Goal: Task Accomplishment & Management: Manage account settings

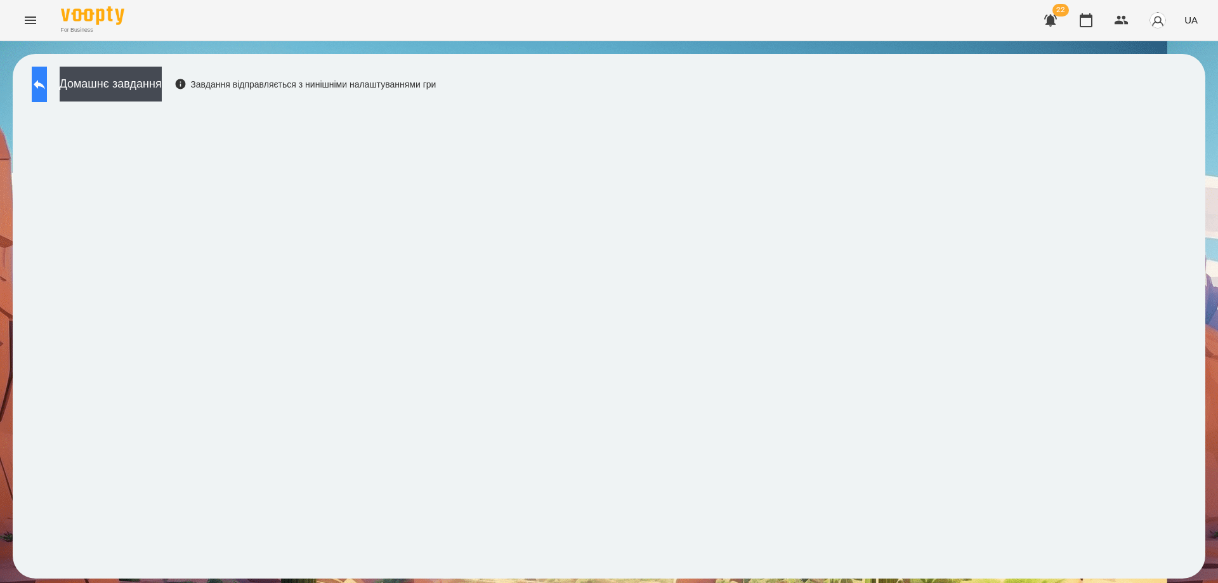
click at [45, 79] on icon at bounding box center [39, 84] width 15 height 15
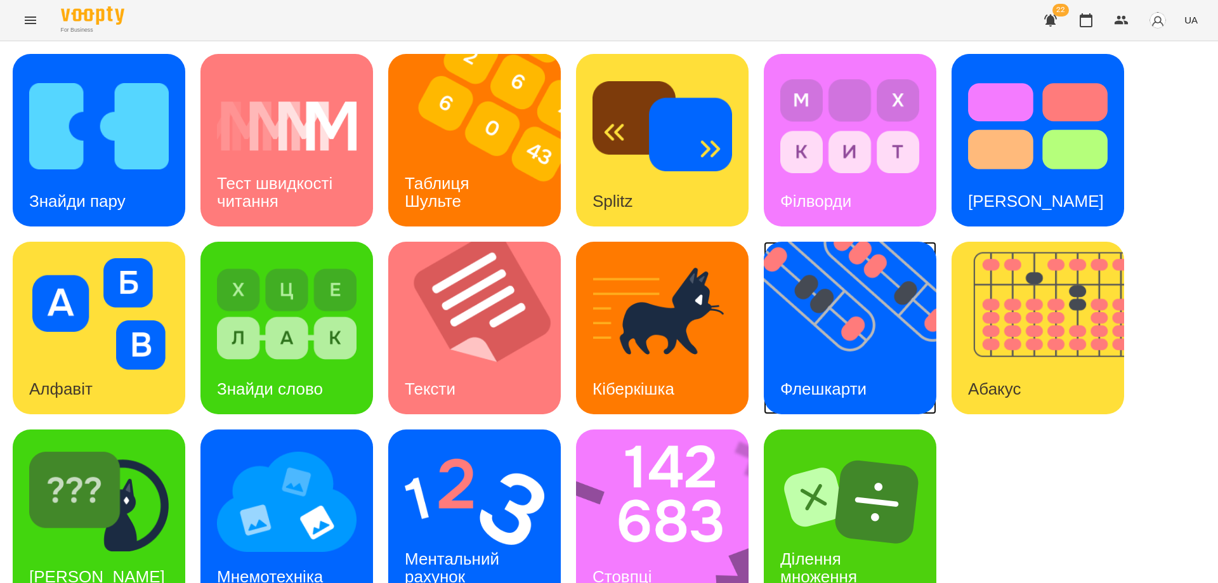
click at [816, 311] on img at bounding box center [858, 328] width 188 height 173
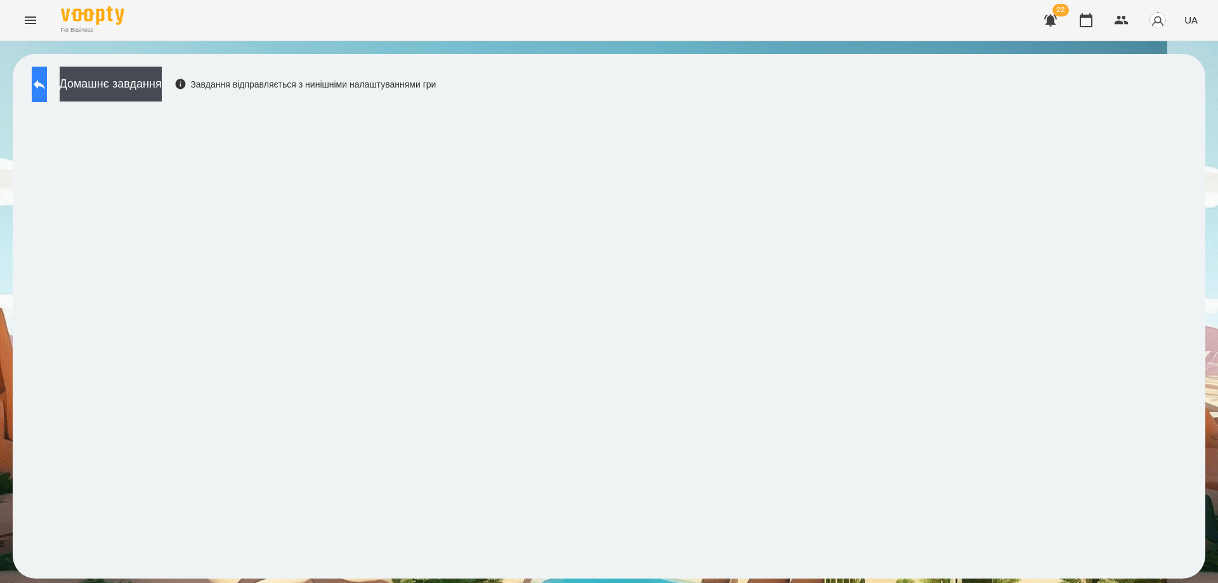
click at [45, 87] on icon at bounding box center [39, 85] width 11 height 10
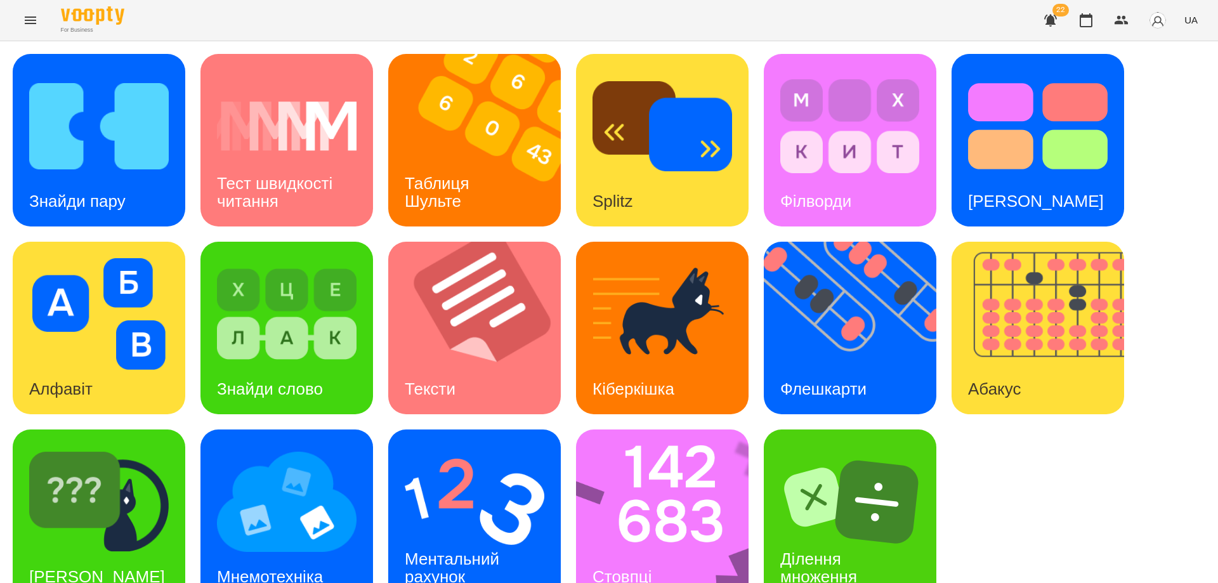
scroll to position [32, 0]
click at [632, 487] on img at bounding box center [670, 515] width 189 height 173
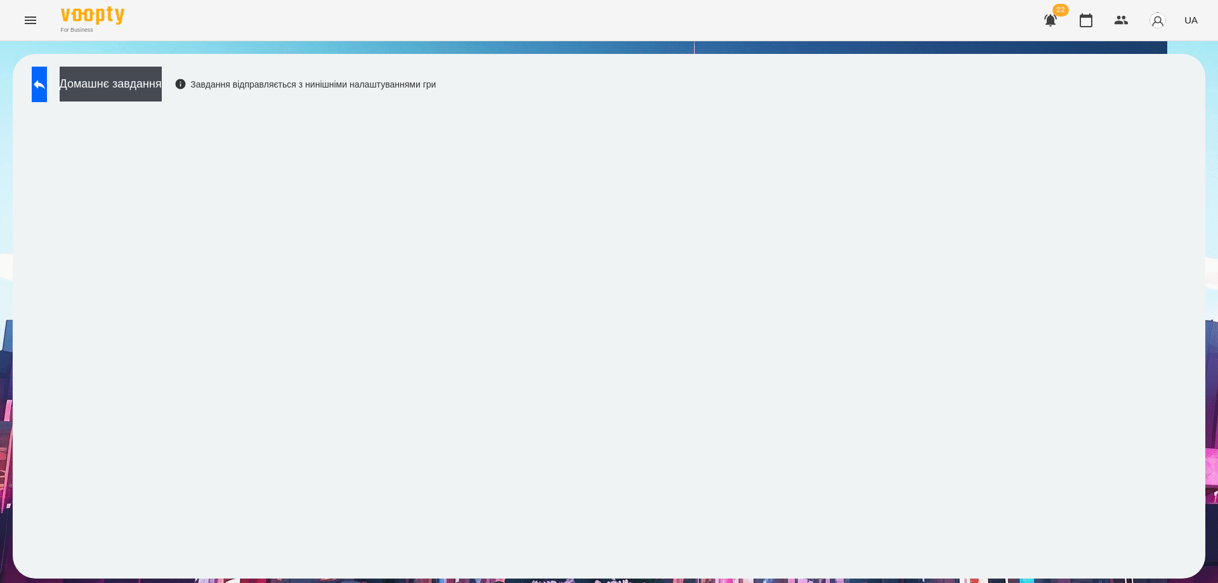
click at [1196, 24] on span "UA" at bounding box center [1190, 19] width 13 height 13
click at [1177, 98] on div "Русский" at bounding box center [1167, 94] width 65 height 23
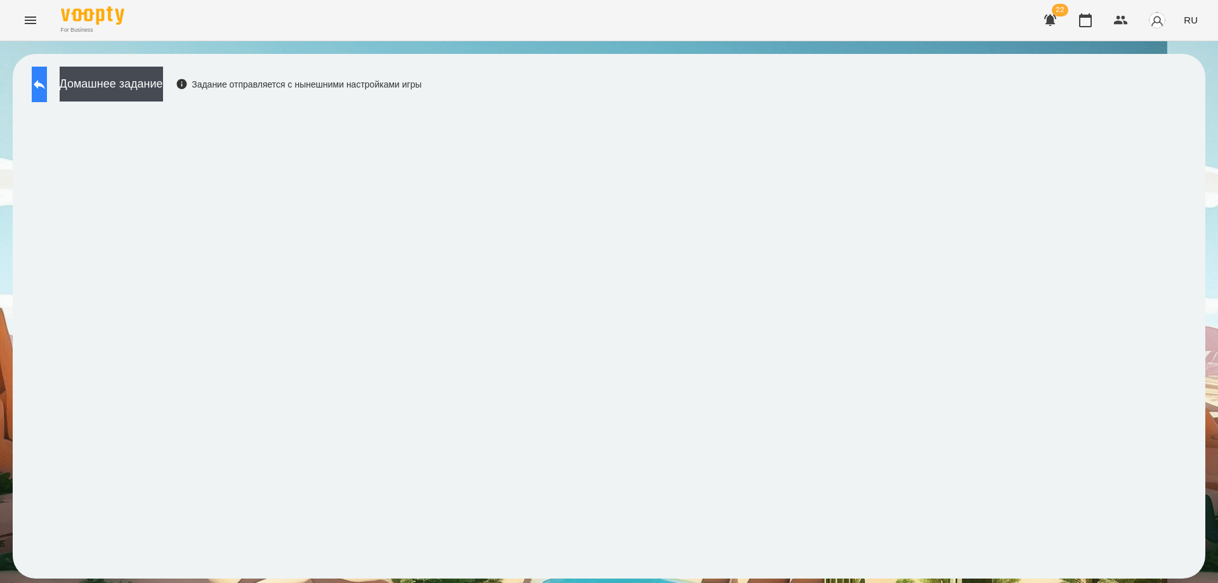
click at [44, 77] on icon at bounding box center [39, 84] width 15 height 15
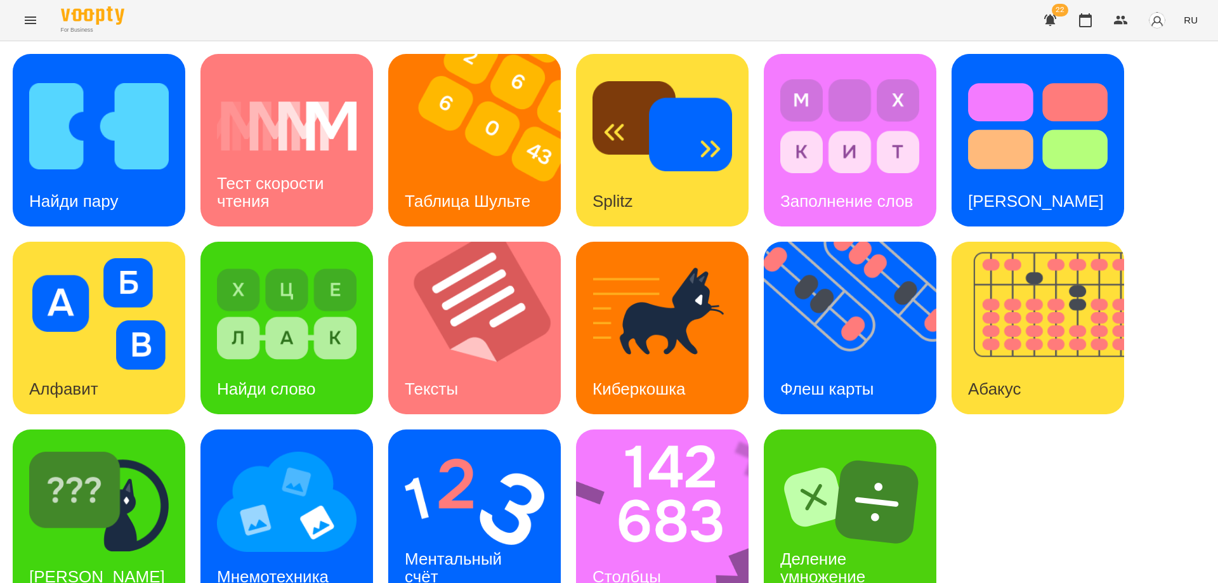
scroll to position [32, 0]
click at [473, 534] on div "Ментальный счёт" at bounding box center [455, 568] width 134 height 68
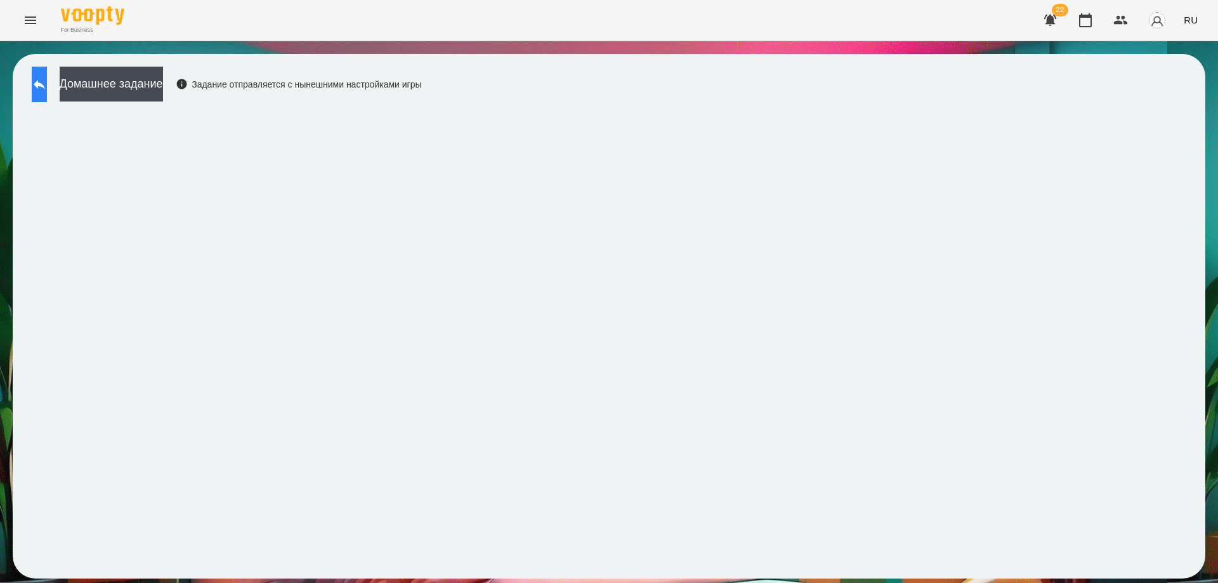
click at [47, 88] on icon at bounding box center [39, 84] width 15 height 15
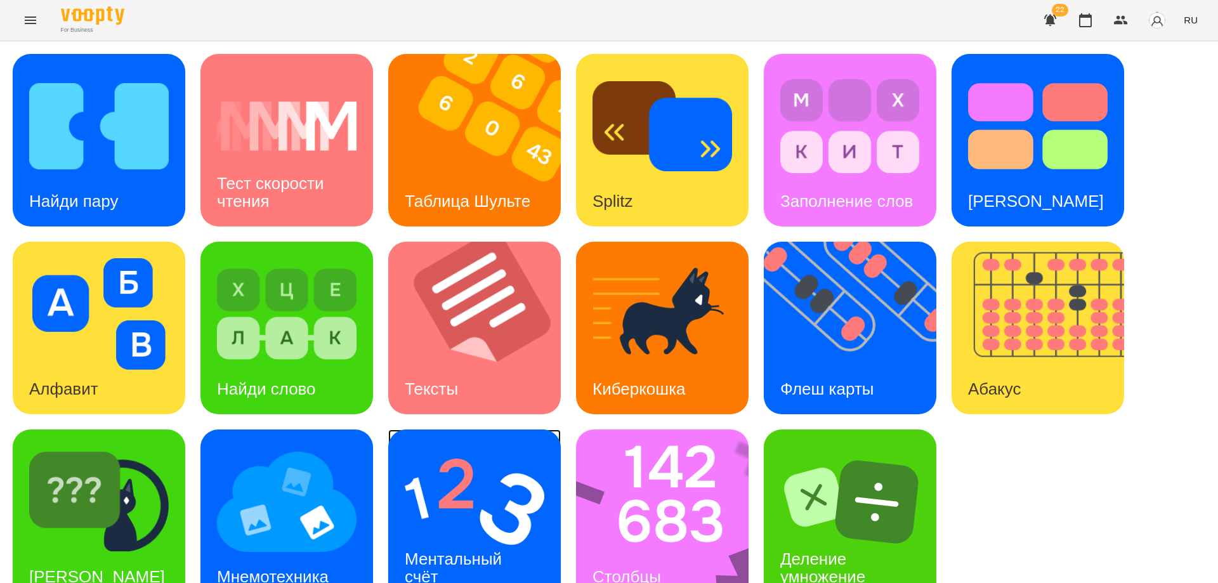
click at [474, 535] on div "Ментальный счёт" at bounding box center [455, 568] width 134 height 68
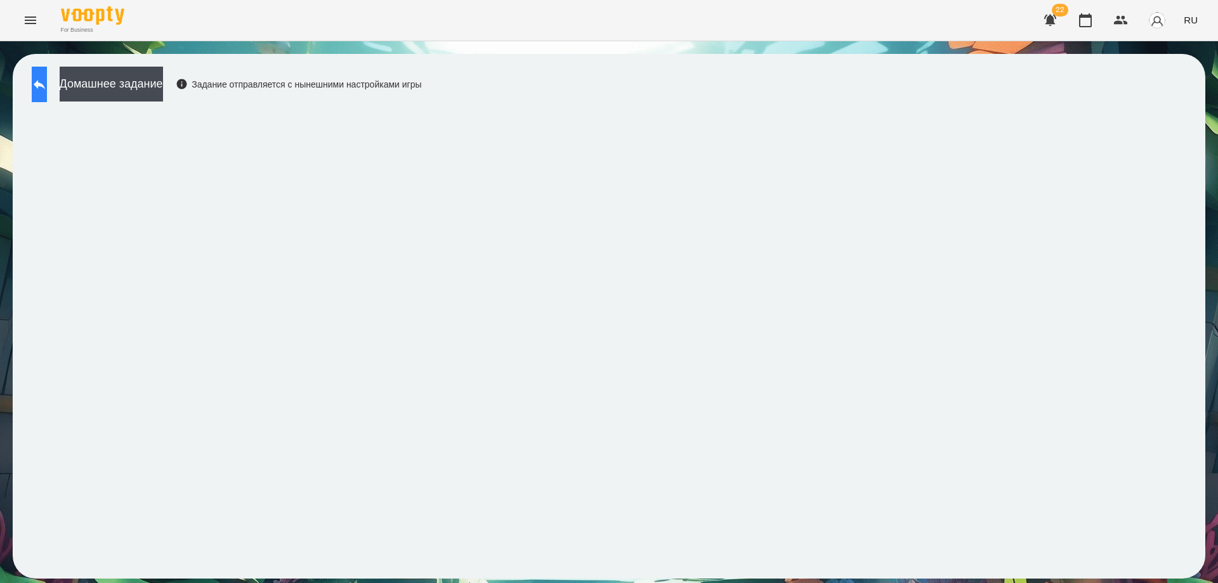
click at [47, 89] on icon at bounding box center [39, 84] width 15 height 15
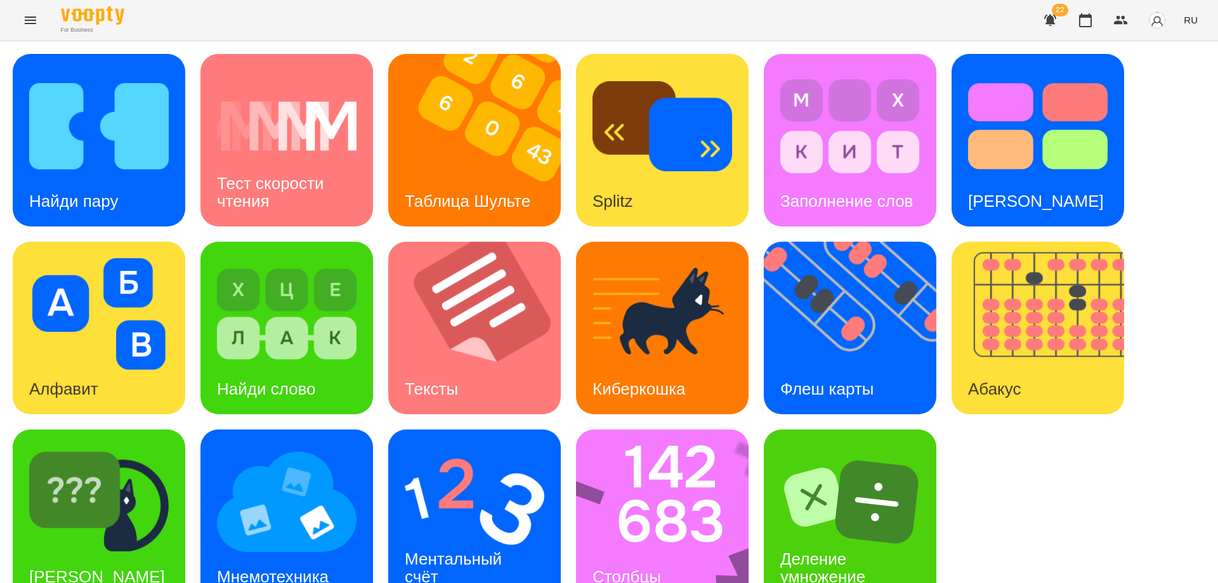
click at [30, 16] on icon "Menu" at bounding box center [30, 20] width 15 height 15
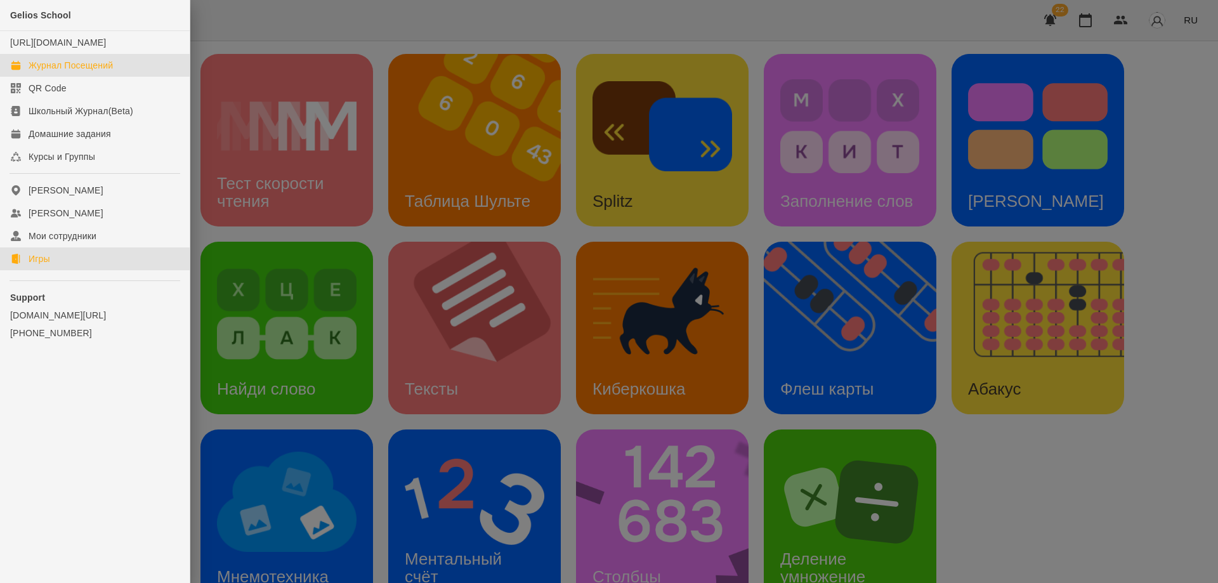
click at [52, 72] on div "Журнал Посещений" at bounding box center [71, 65] width 84 height 13
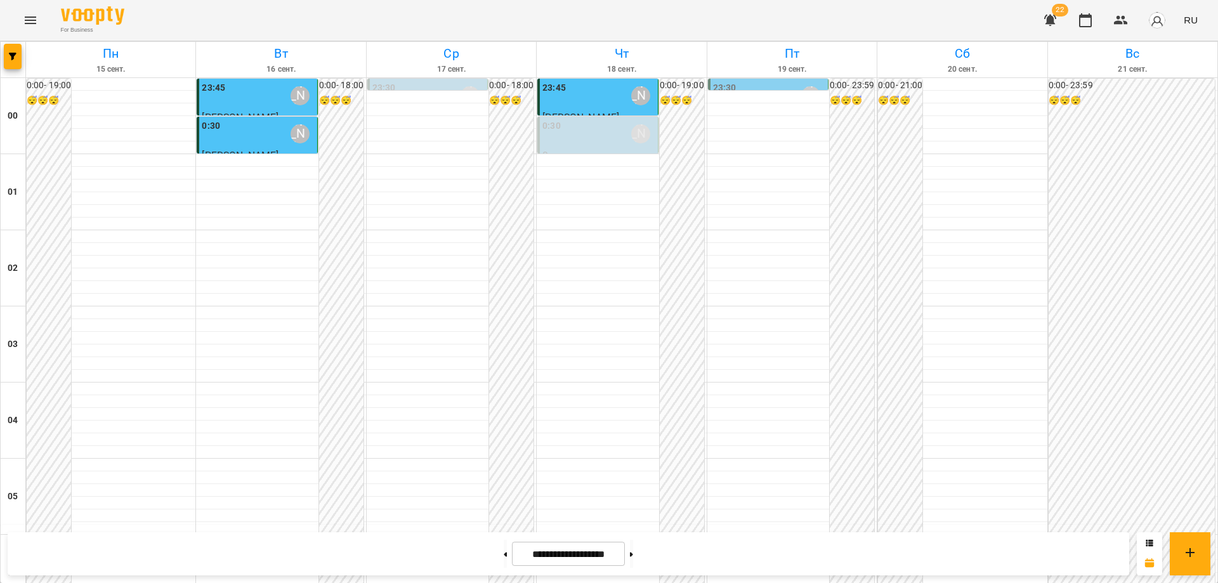
scroll to position [1252, 0]
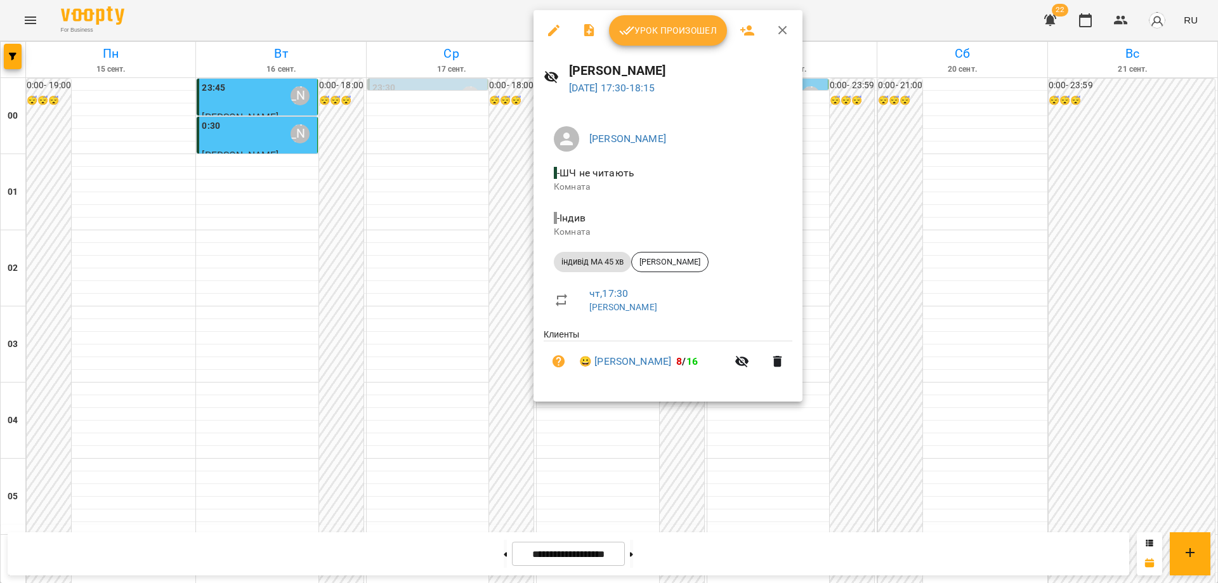
click at [665, 37] on span "Урок произошел" at bounding box center [668, 30] width 98 height 15
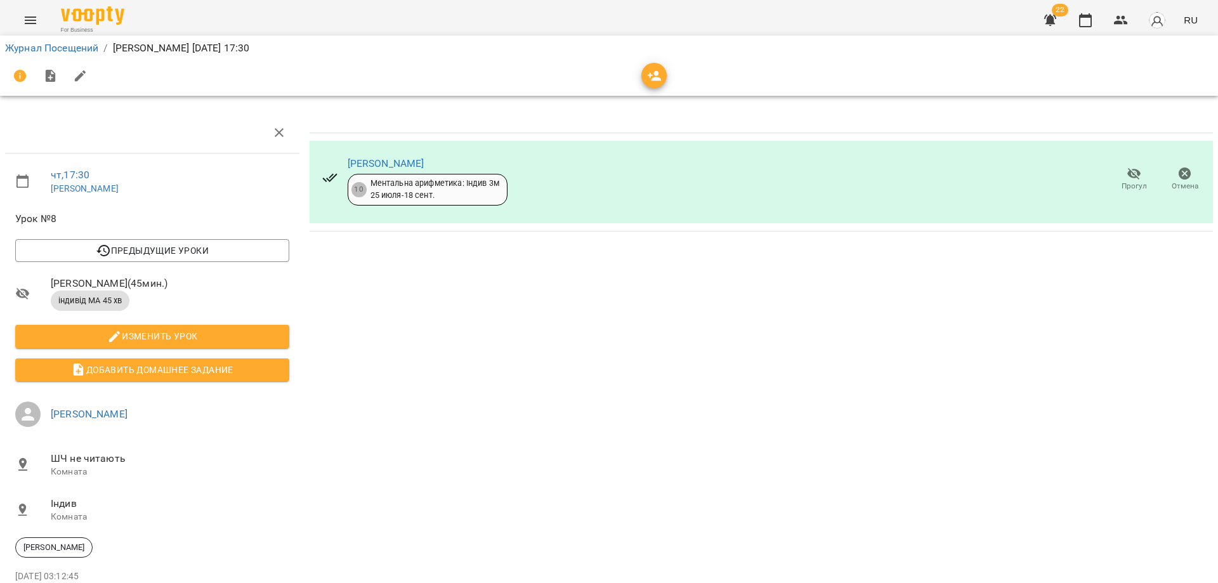
click at [34, 18] on icon "Menu" at bounding box center [30, 20] width 15 height 15
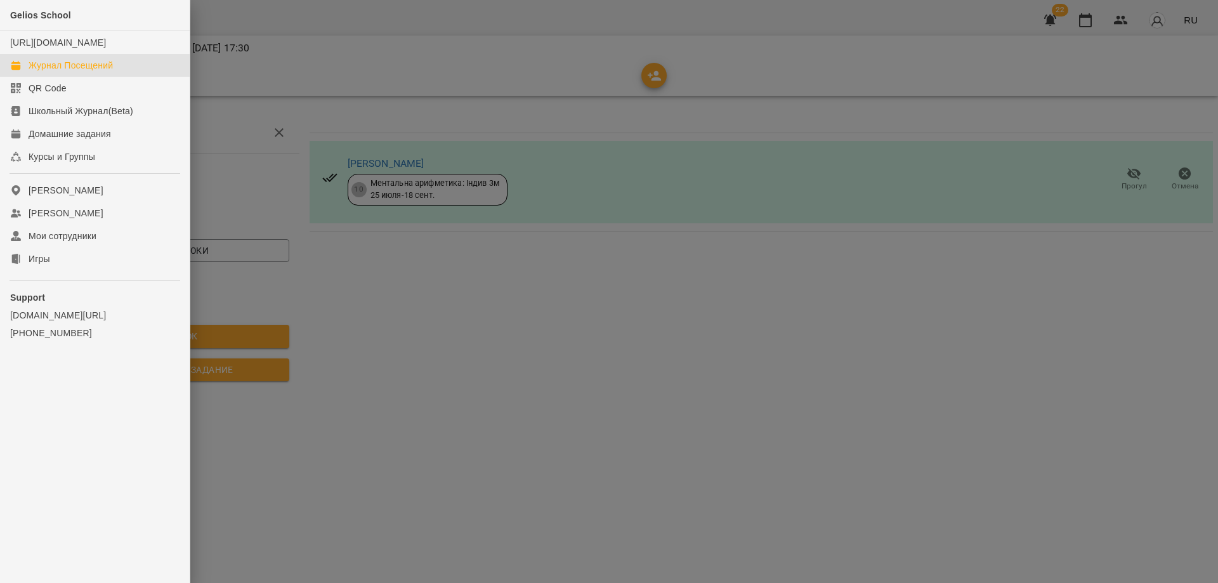
click at [44, 72] on div "Журнал Посещений" at bounding box center [71, 65] width 84 height 13
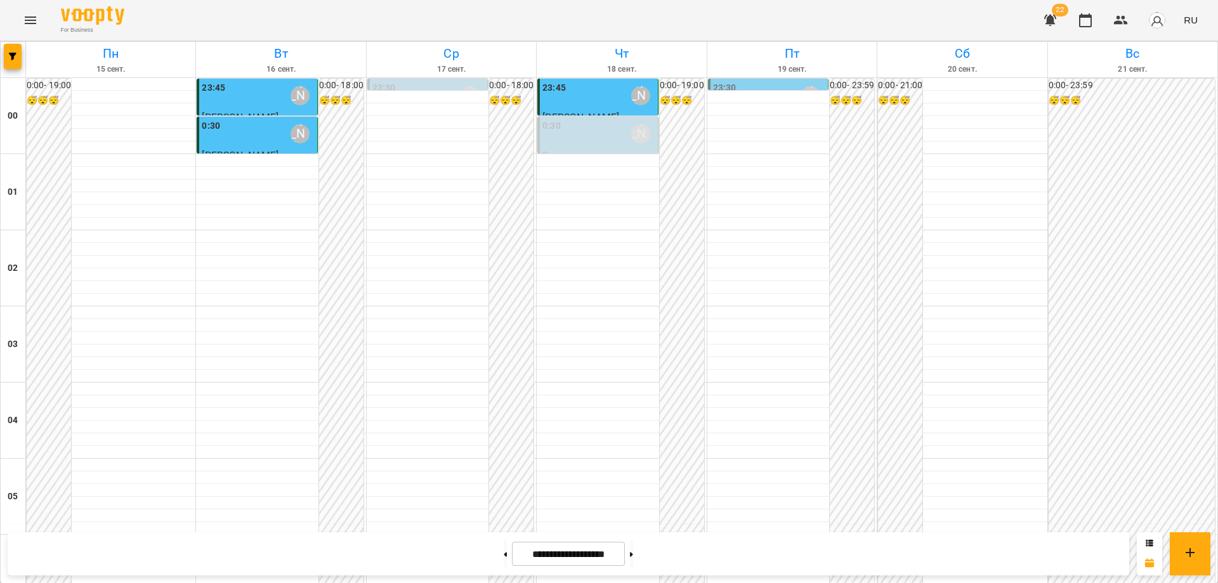
scroll to position [1332, 0]
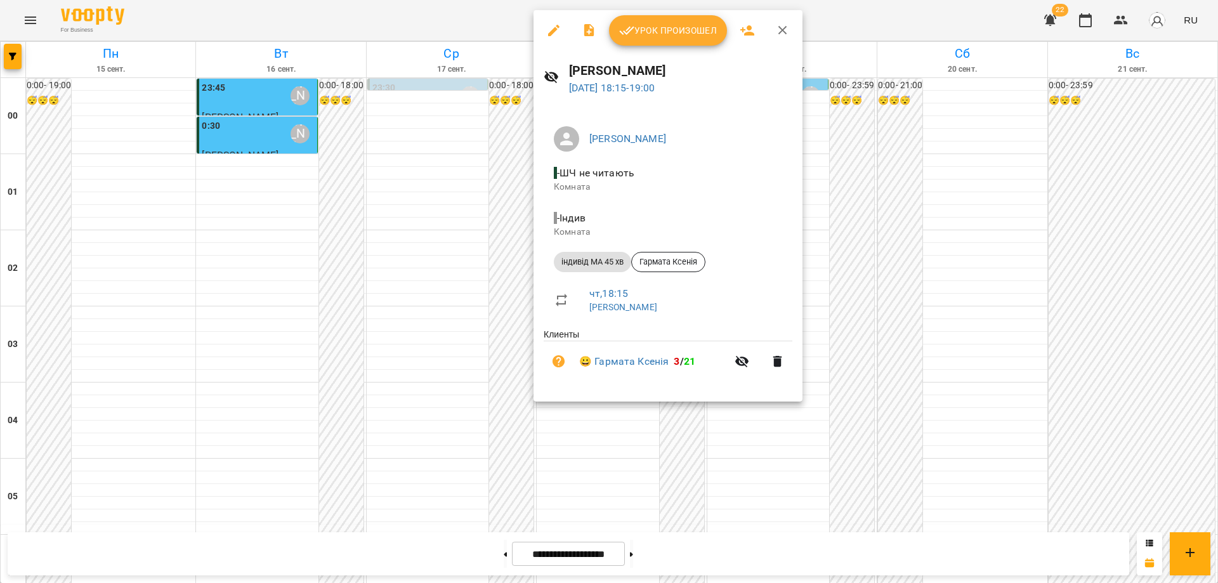
click at [652, 35] on span "Урок произошел" at bounding box center [668, 30] width 98 height 15
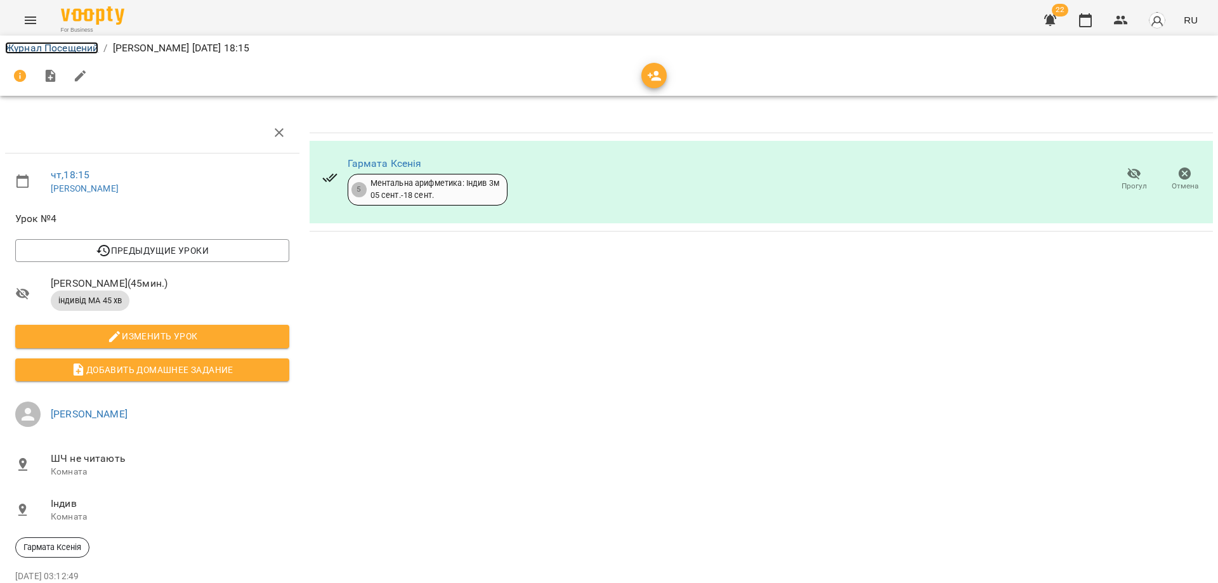
click at [21, 46] on link "Журнал Посещений" at bounding box center [51, 48] width 93 height 12
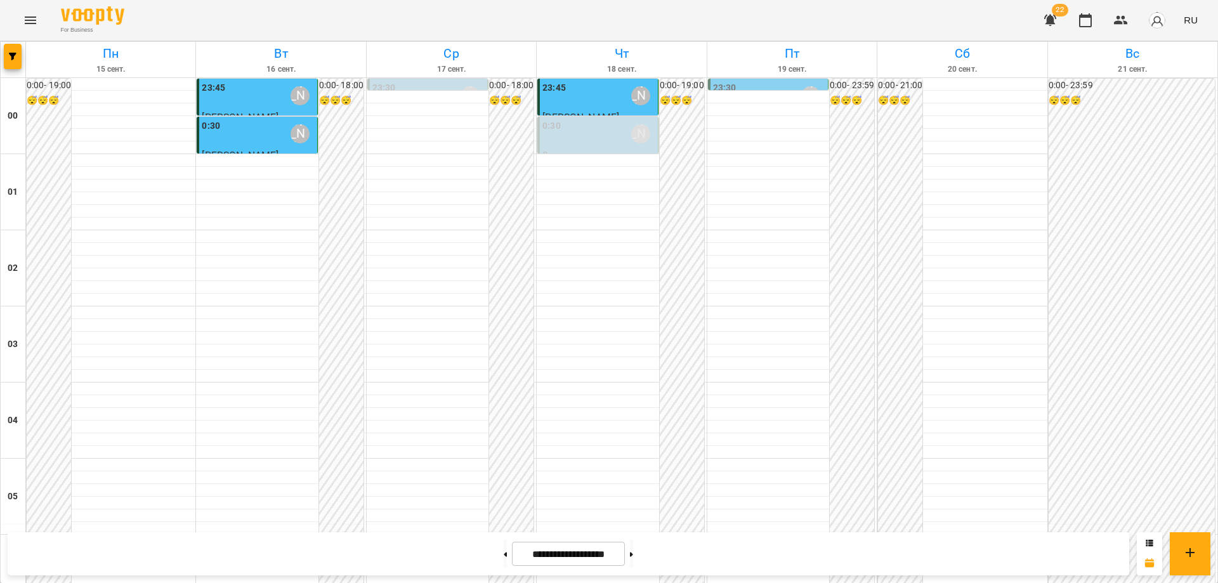
scroll to position [1379, 0]
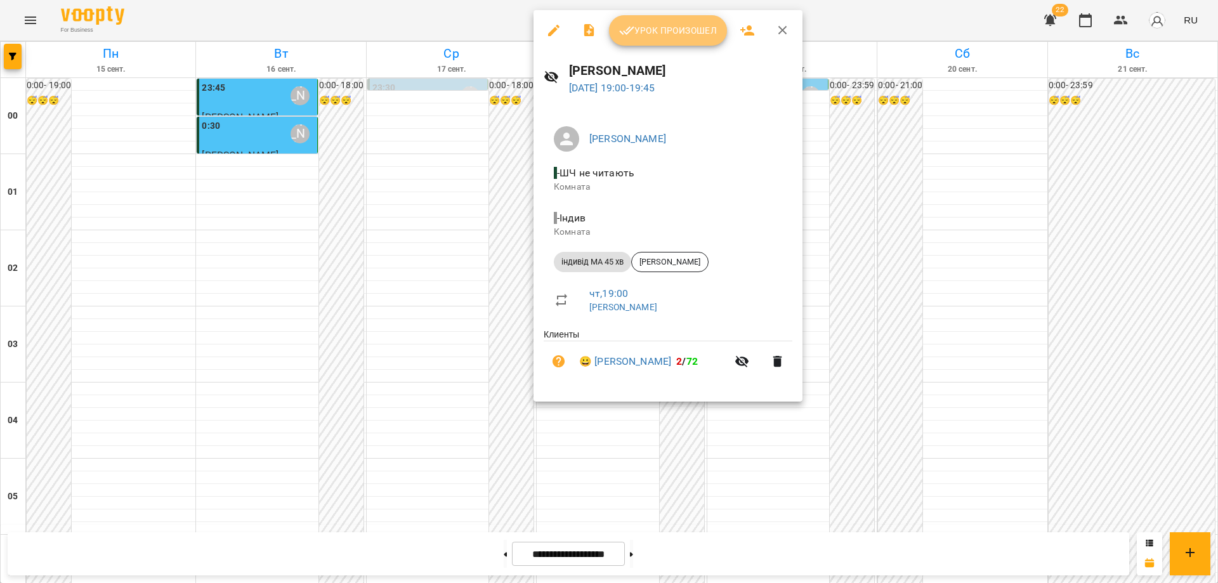
click at [656, 29] on span "Урок произошел" at bounding box center [668, 30] width 98 height 15
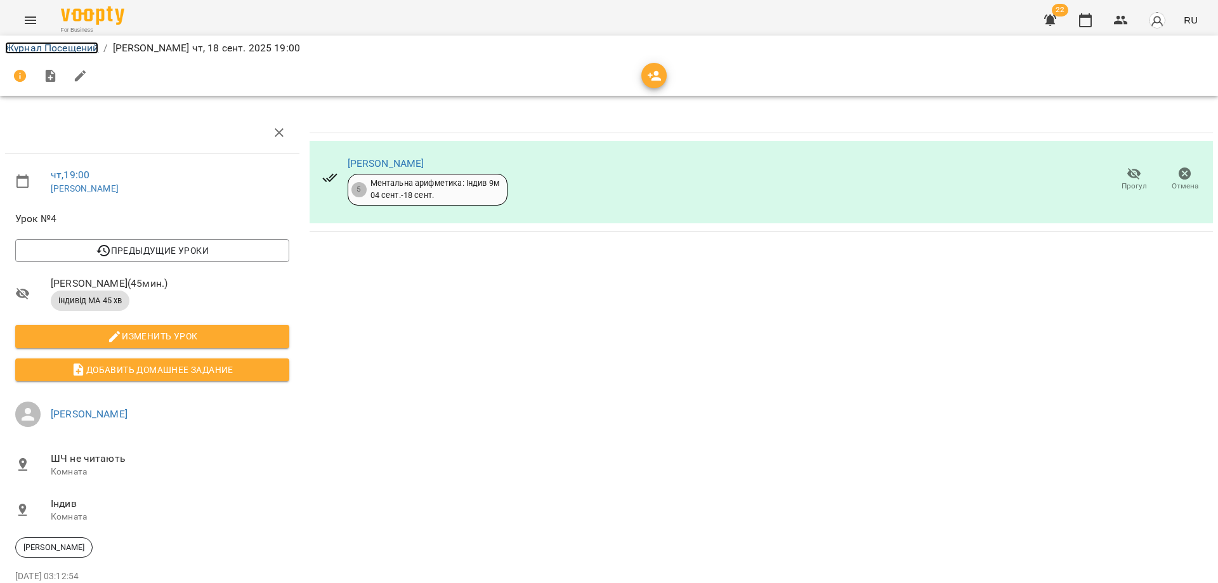
click at [43, 50] on link "Журнал Посещений" at bounding box center [51, 48] width 93 height 12
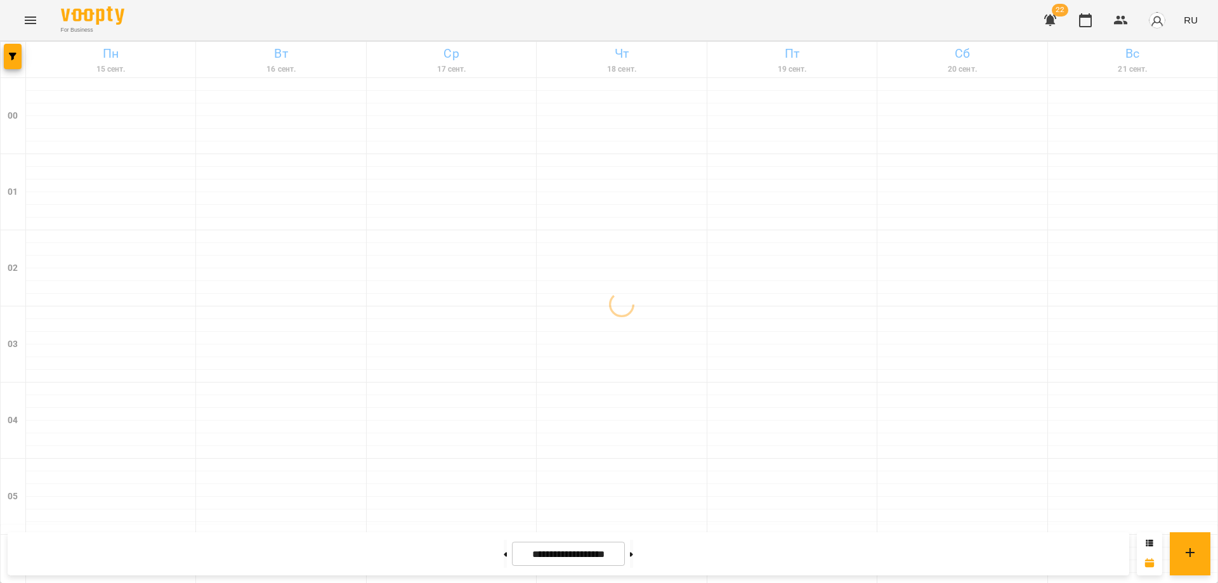
scroll to position [1379, 0]
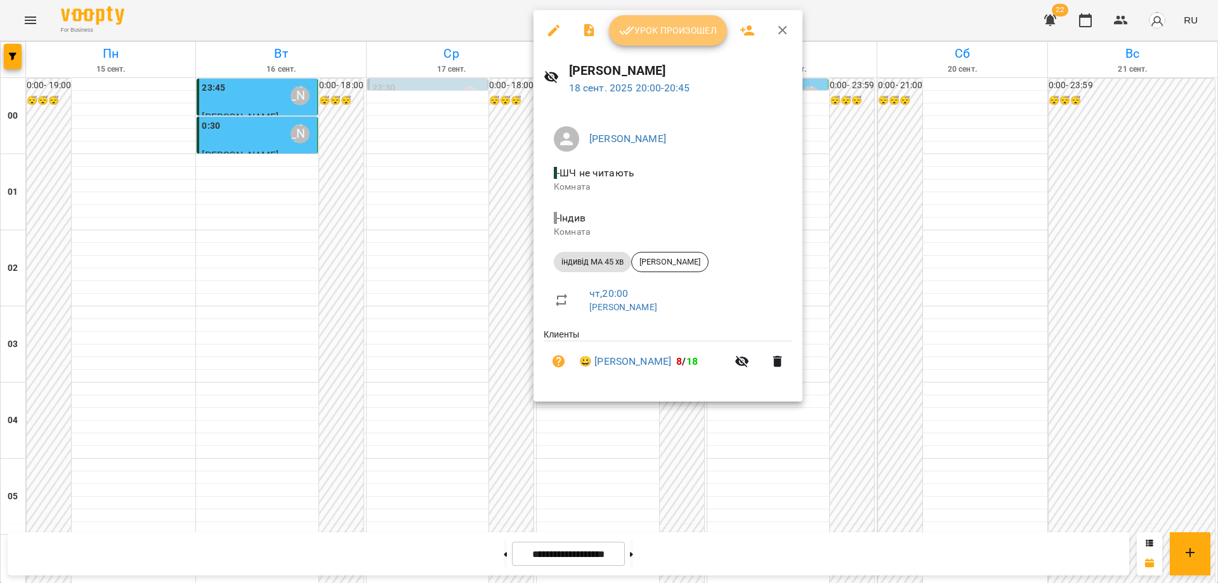
click at [664, 40] on button "Урок произошел" at bounding box center [668, 30] width 118 height 30
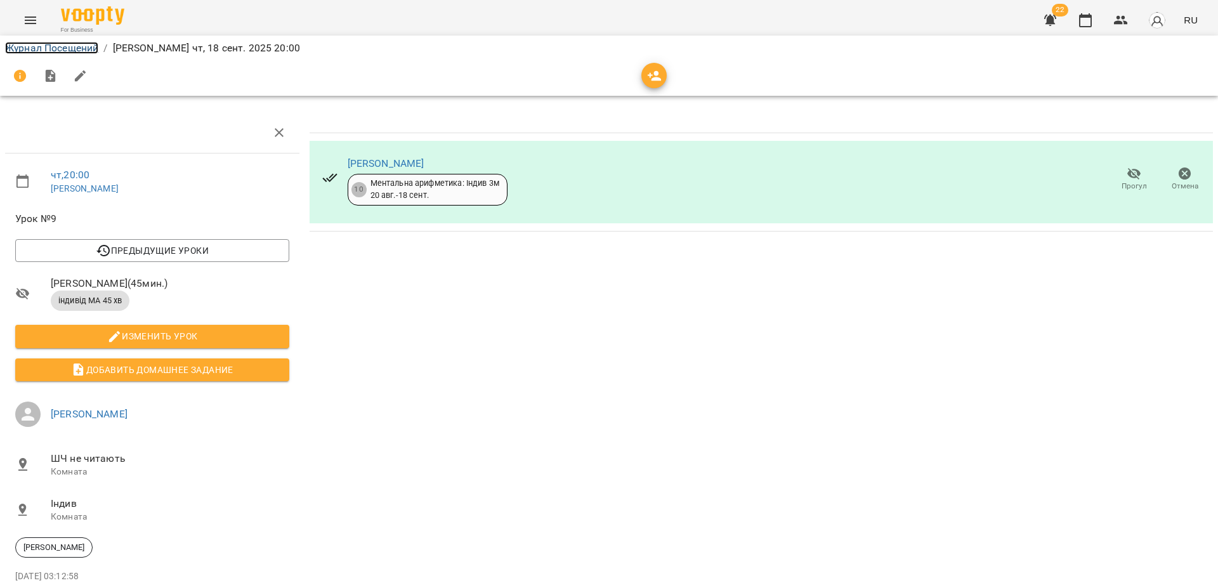
click at [38, 46] on link "Журнал Посещений" at bounding box center [51, 48] width 93 height 12
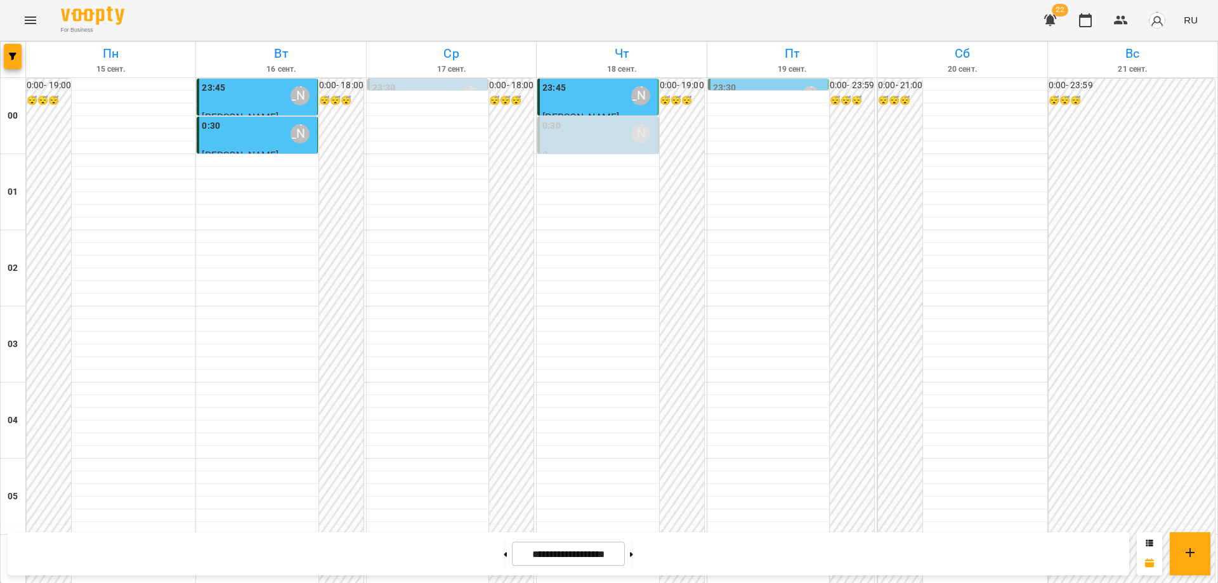
scroll to position [1379, 0]
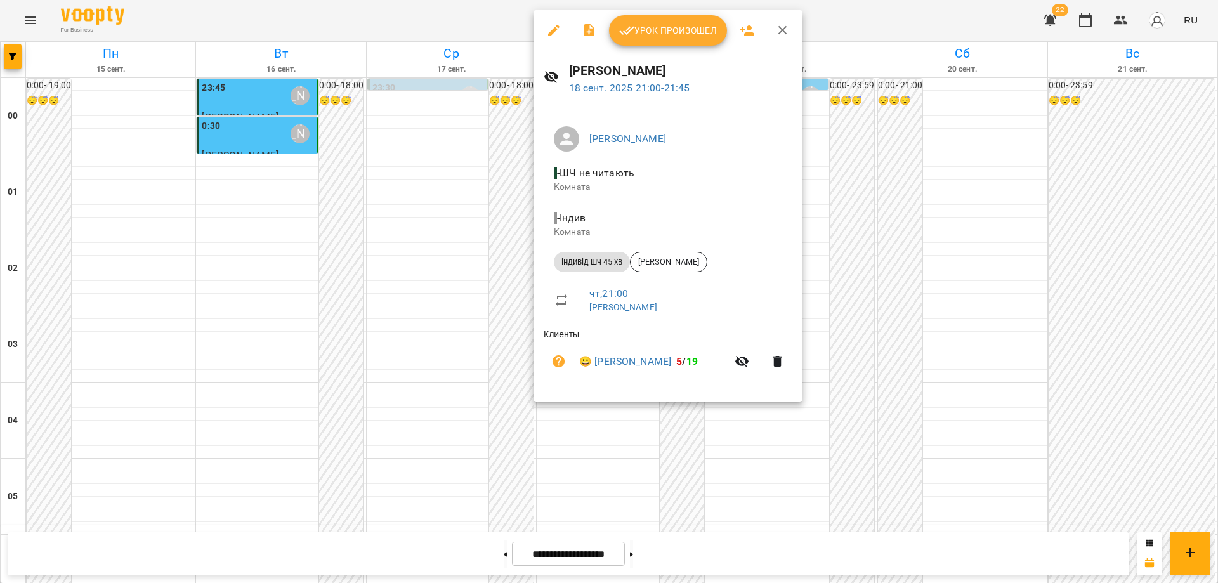
click at [773, 443] on div at bounding box center [609, 291] width 1218 height 583
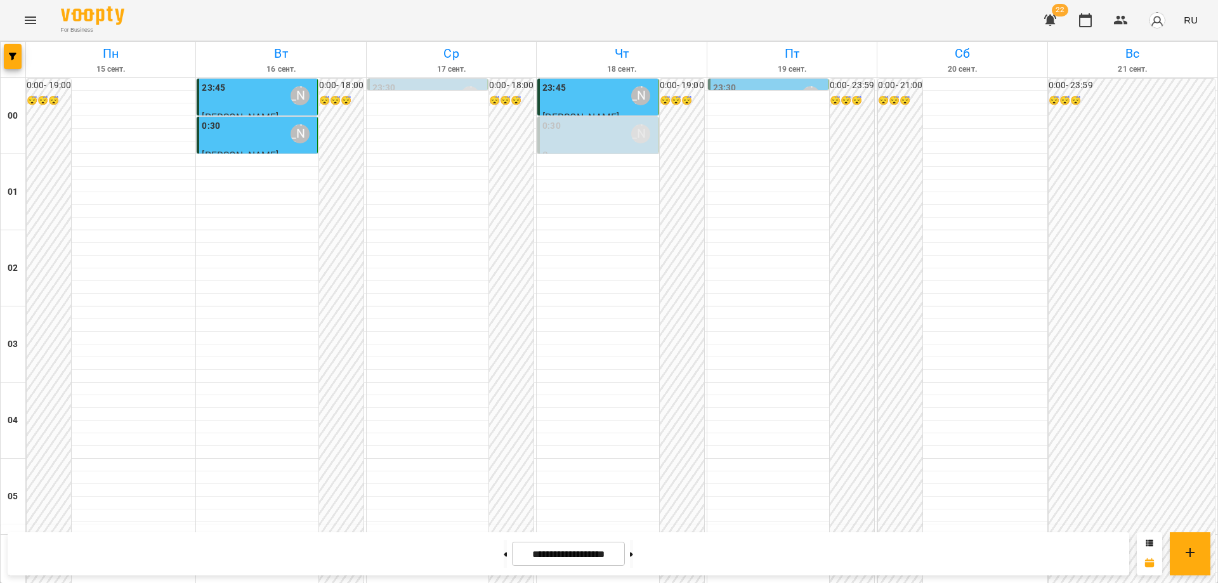
click at [32, 22] on icon "Menu" at bounding box center [30, 20] width 15 height 15
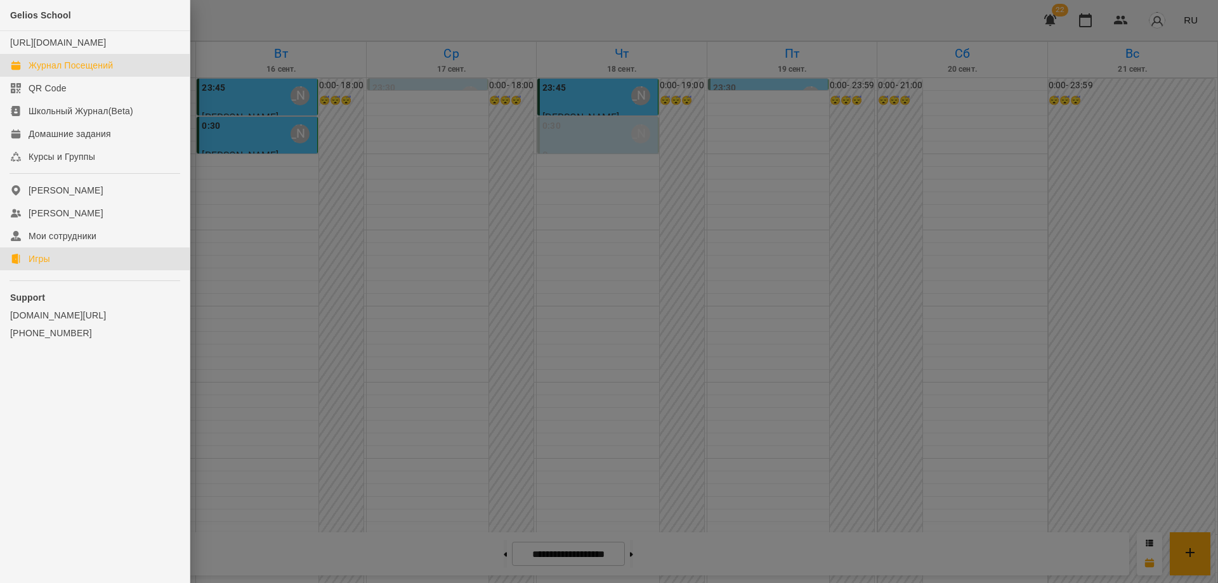
click at [44, 265] on div "Игры" at bounding box center [40, 258] width 22 height 13
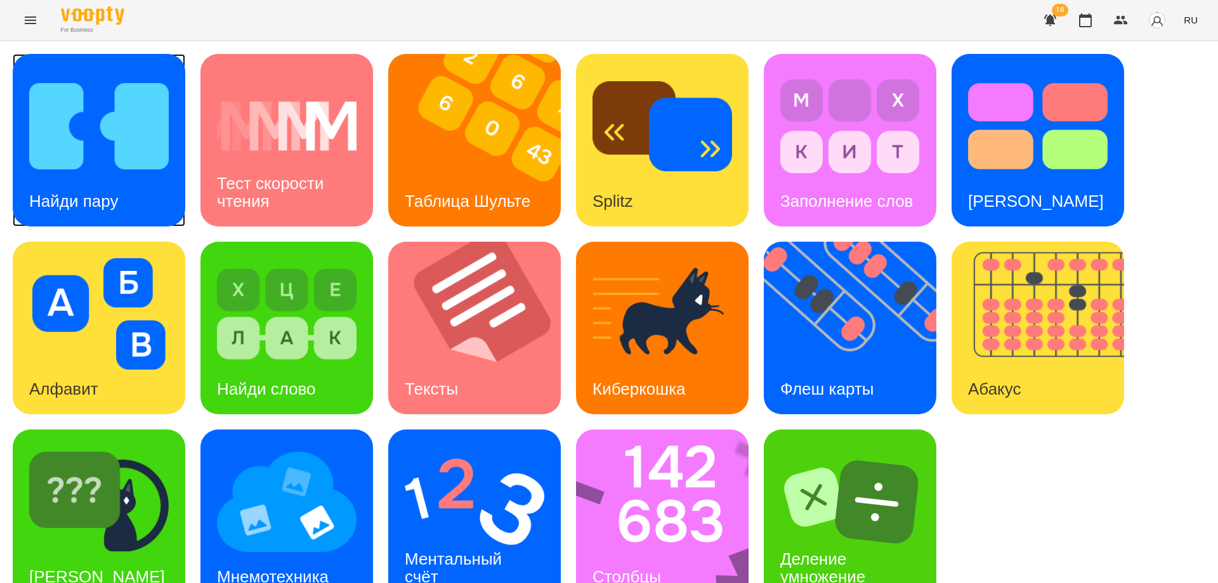
click at [88, 192] on h3 "Найди пару" at bounding box center [73, 201] width 89 height 19
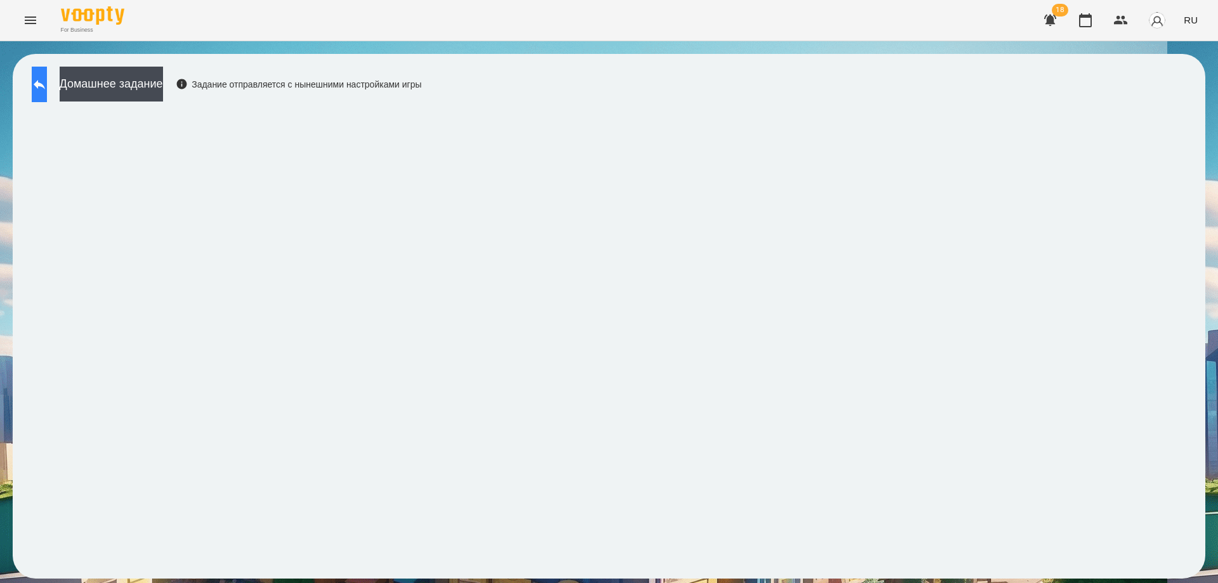
click at [39, 84] on button at bounding box center [39, 85] width 15 height 36
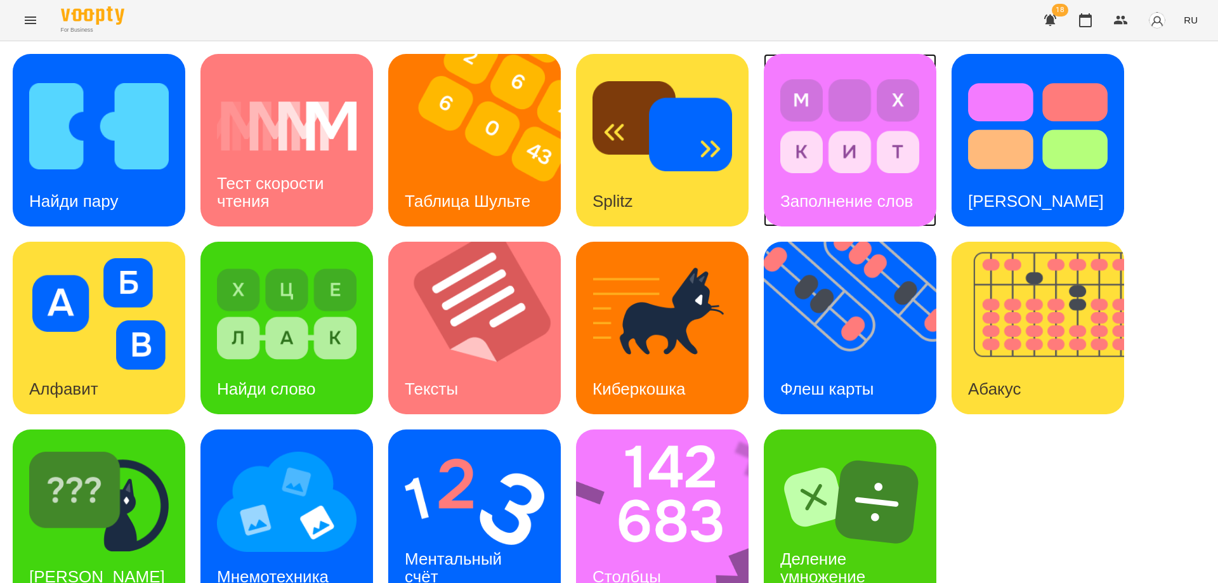
click at [866, 112] on img at bounding box center [850, 126] width 140 height 112
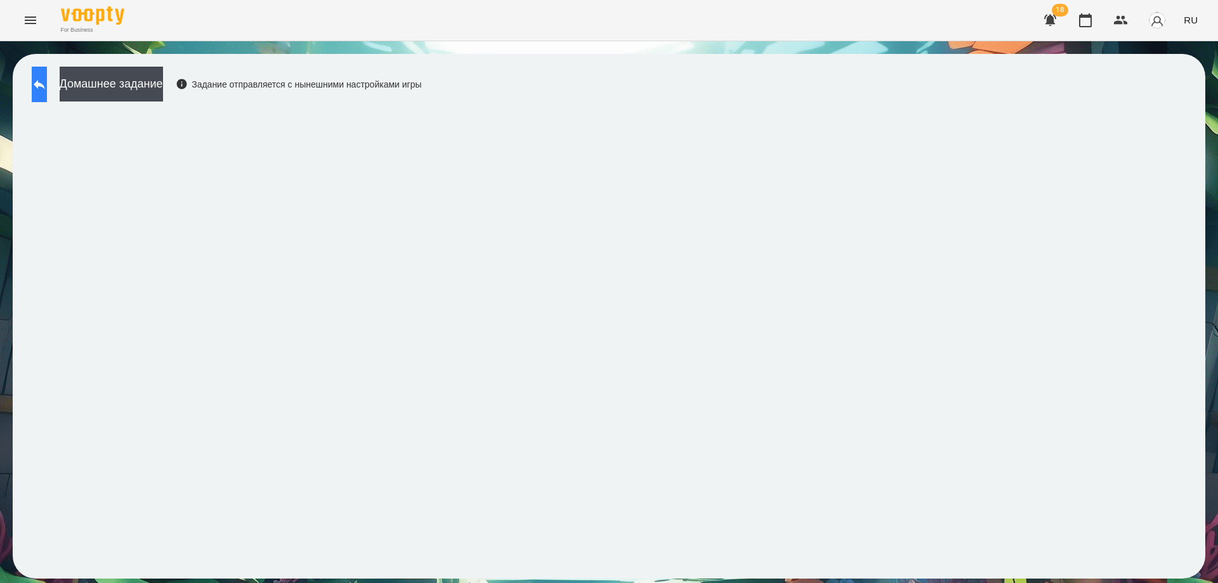
click at [44, 87] on icon at bounding box center [39, 84] width 15 height 15
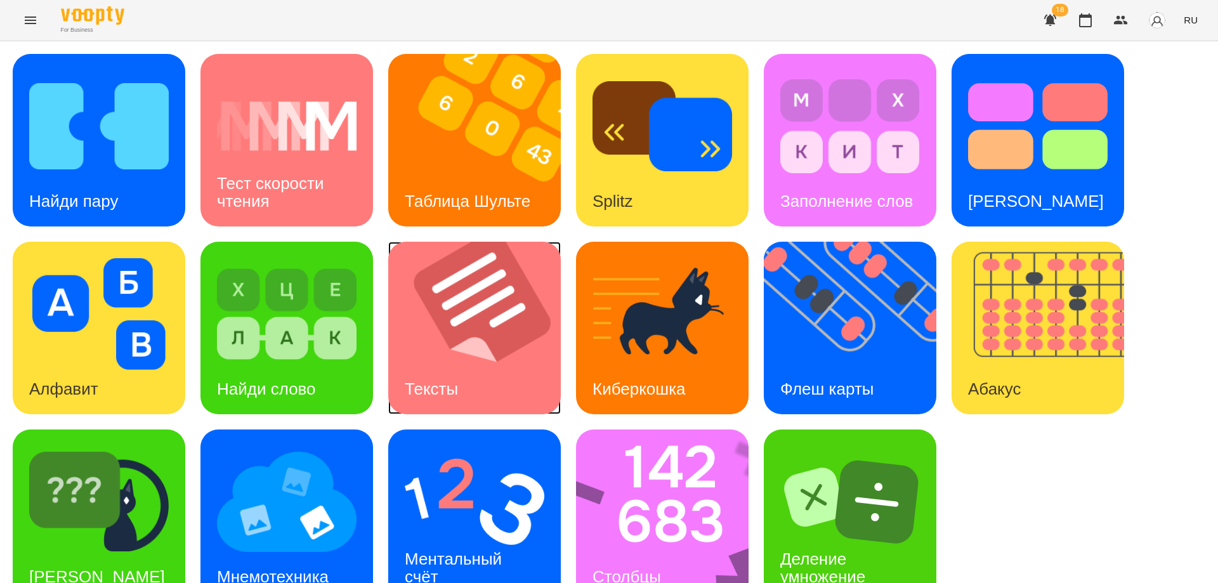
click at [452, 360] on img at bounding box center [482, 328] width 188 height 173
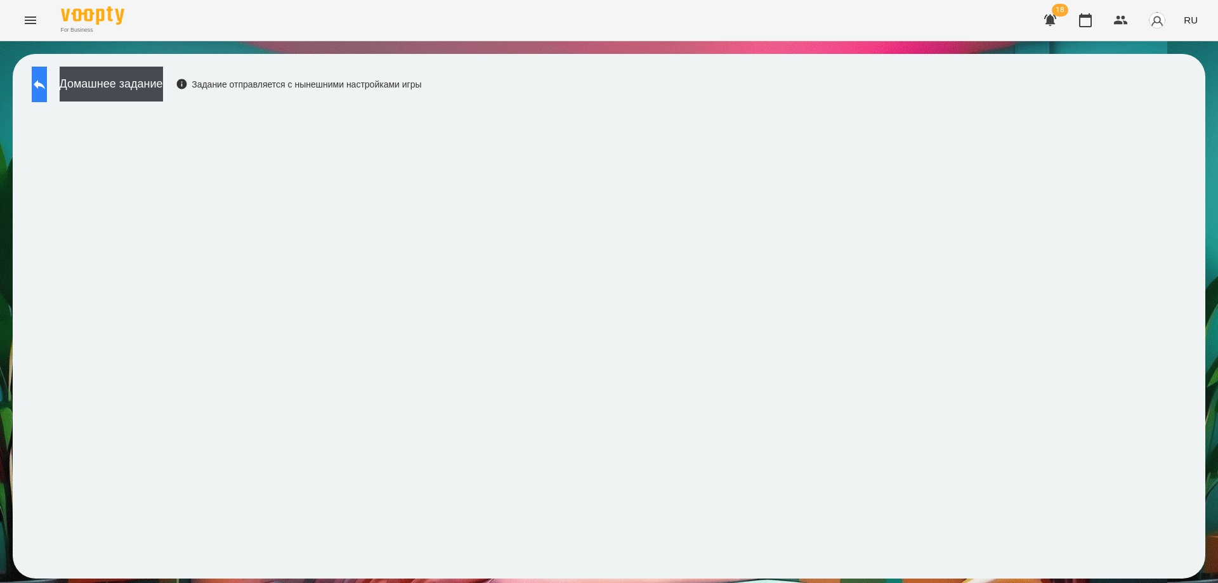
click at [45, 85] on icon at bounding box center [39, 85] width 11 height 10
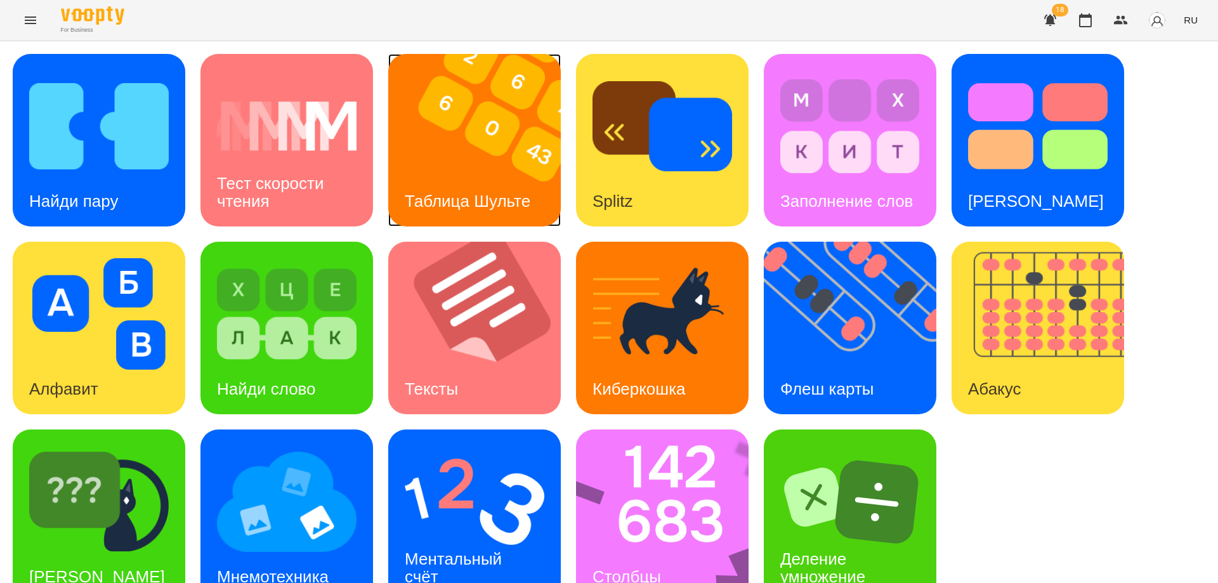
click at [476, 165] on img at bounding box center [482, 140] width 188 height 173
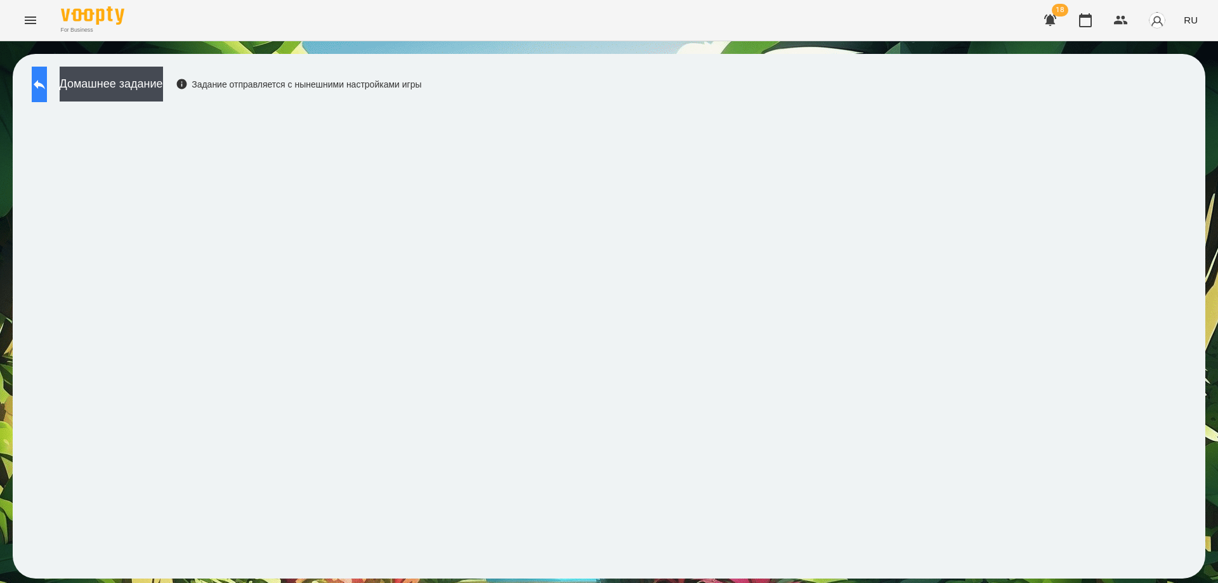
click at [43, 88] on button at bounding box center [39, 85] width 15 height 36
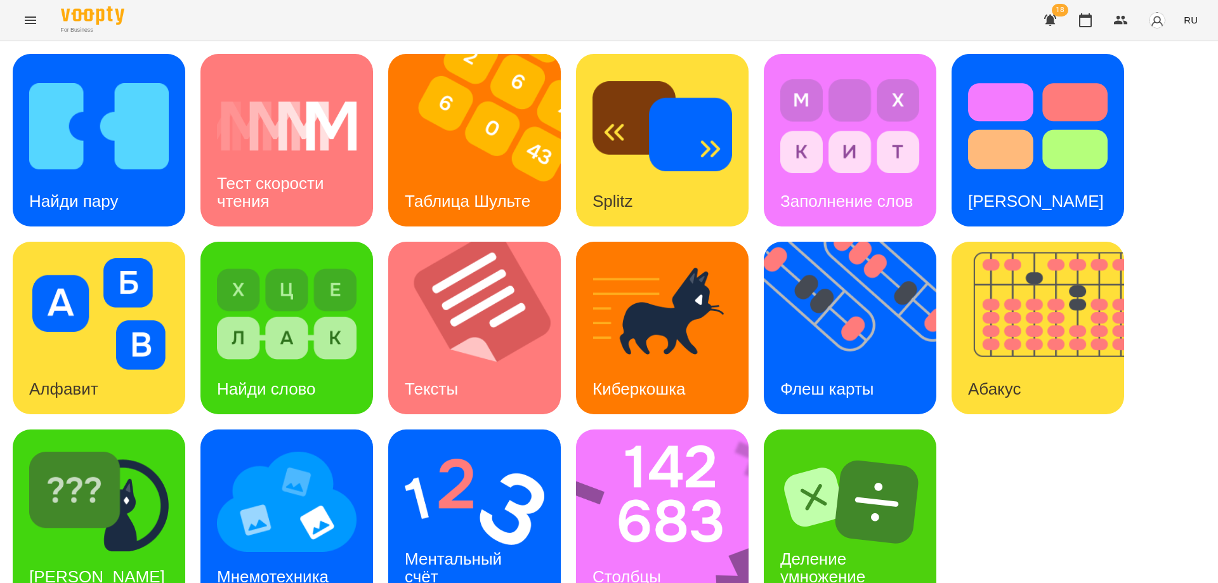
scroll to position [32, 0]
click at [296, 504] on img at bounding box center [287, 502] width 140 height 112
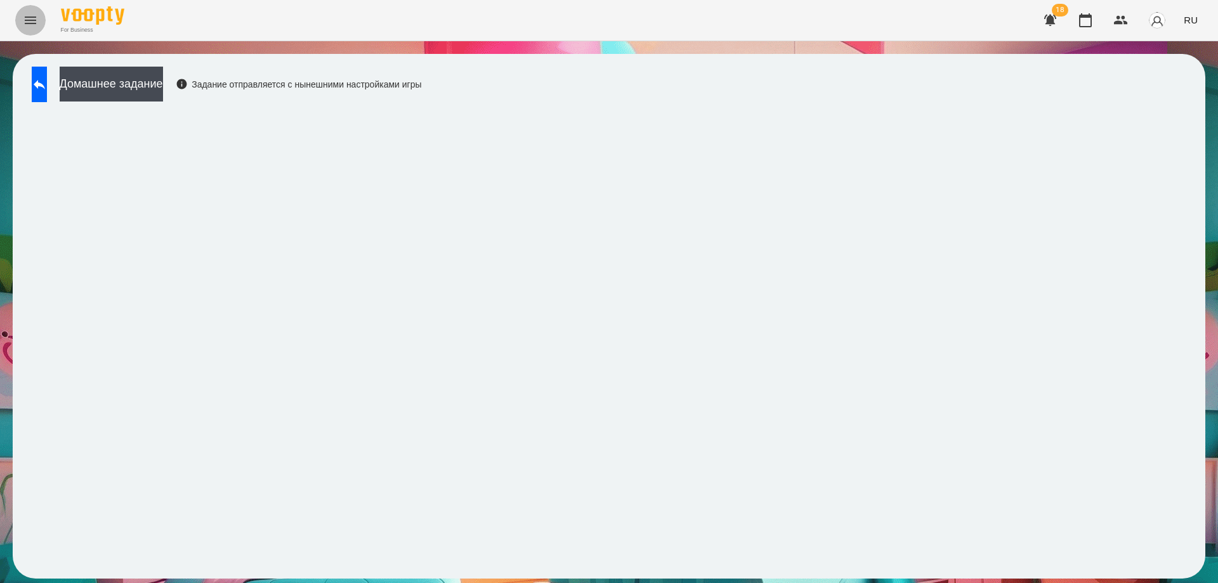
click at [24, 16] on icon "Menu" at bounding box center [30, 20] width 15 height 15
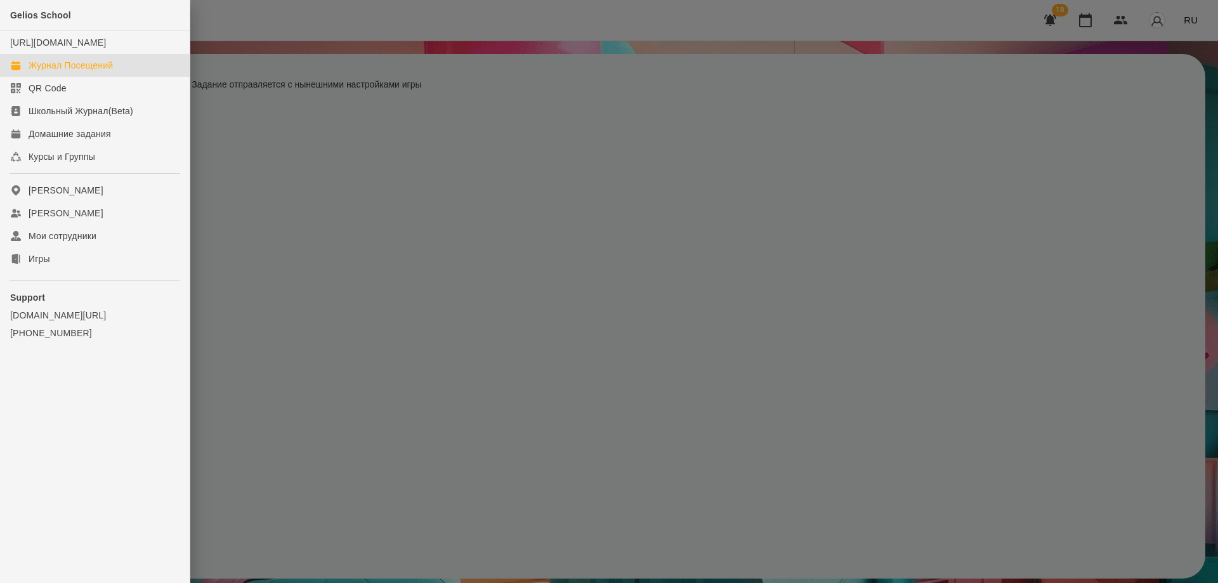
click at [39, 72] on div "Журнал Посещений" at bounding box center [71, 65] width 84 height 13
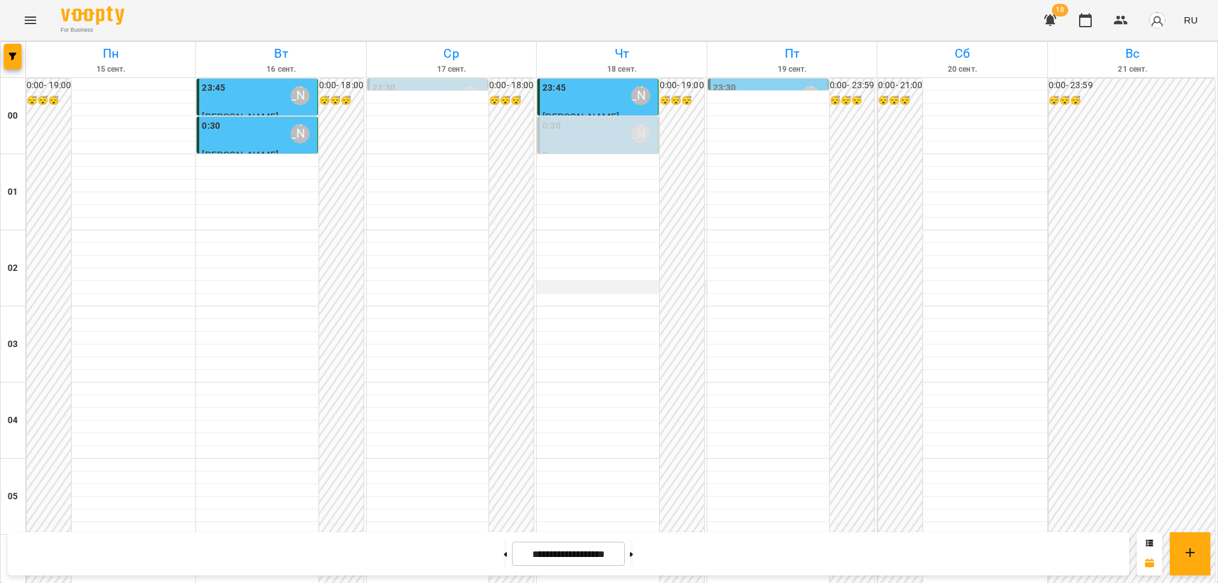
scroll to position [1379, 0]
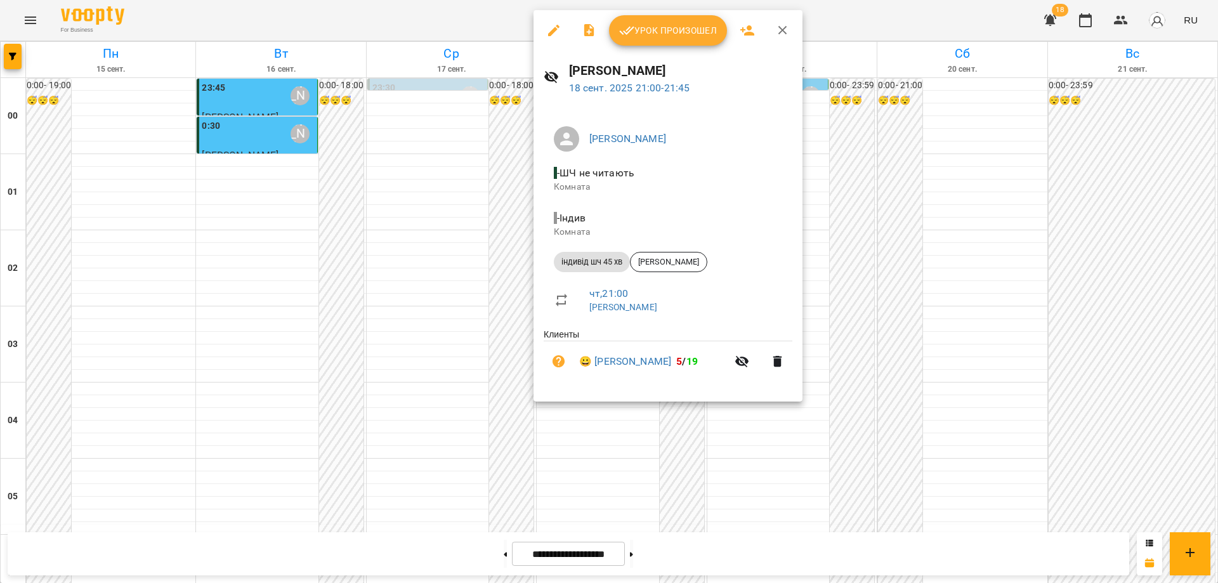
click at [670, 37] on span "Урок произошел" at bounding box center [668, 30] width 98 height 15
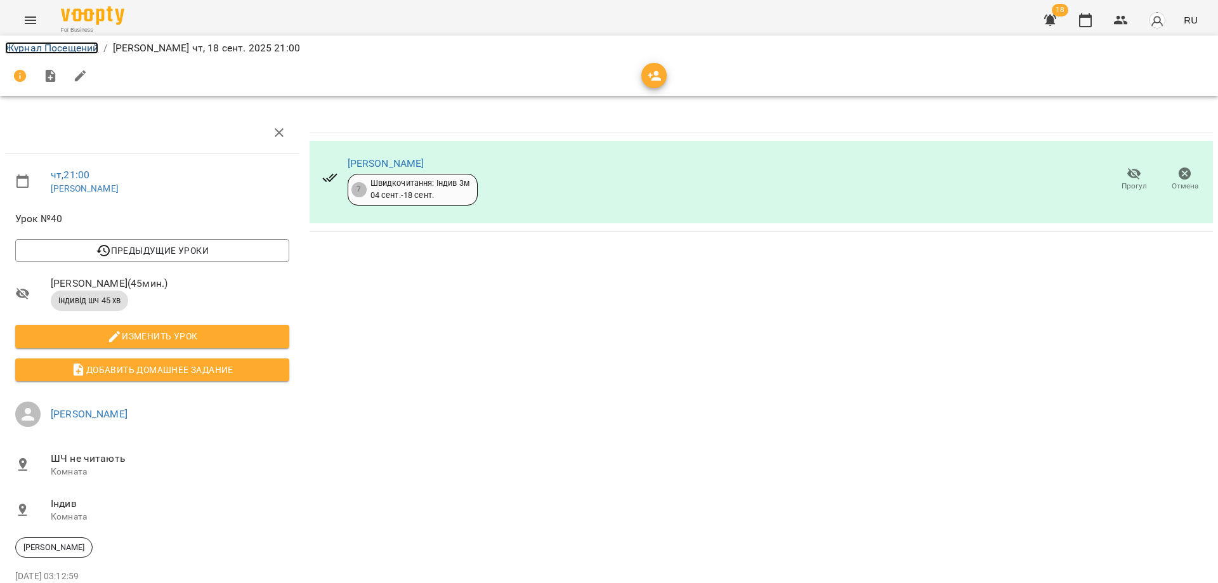
click at [45, 48] on link "Журнал Посещений" at bounding box center [51, 48] width 93 height 12
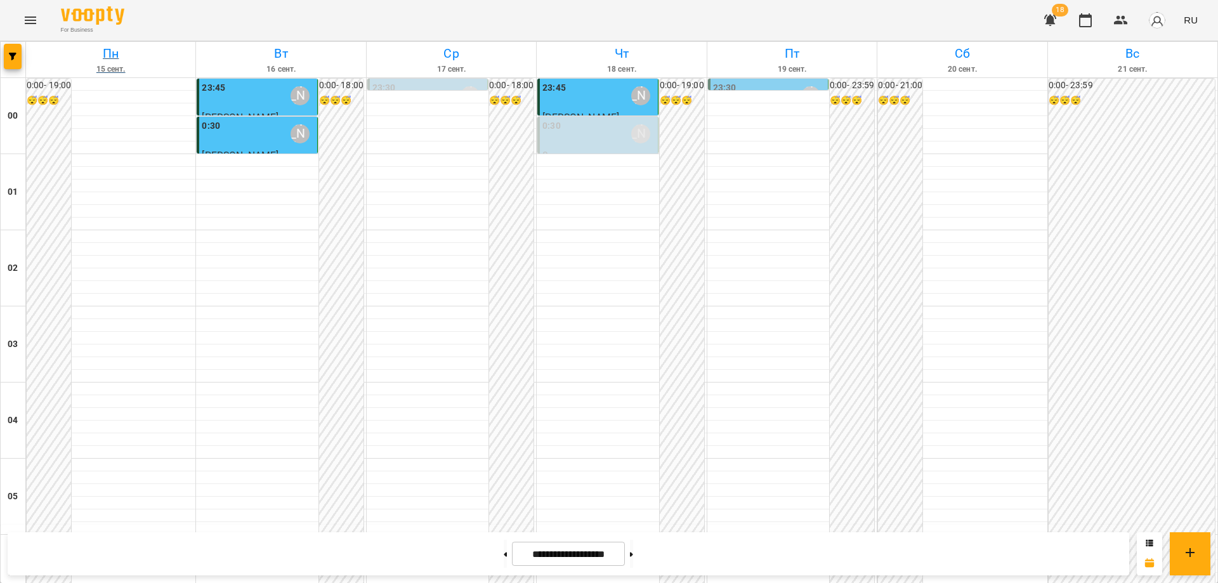
scroll to position [1252, 0]
click at [633, 557] on button at bounding box center [631, 554] width 3 height 28
type input "**********"
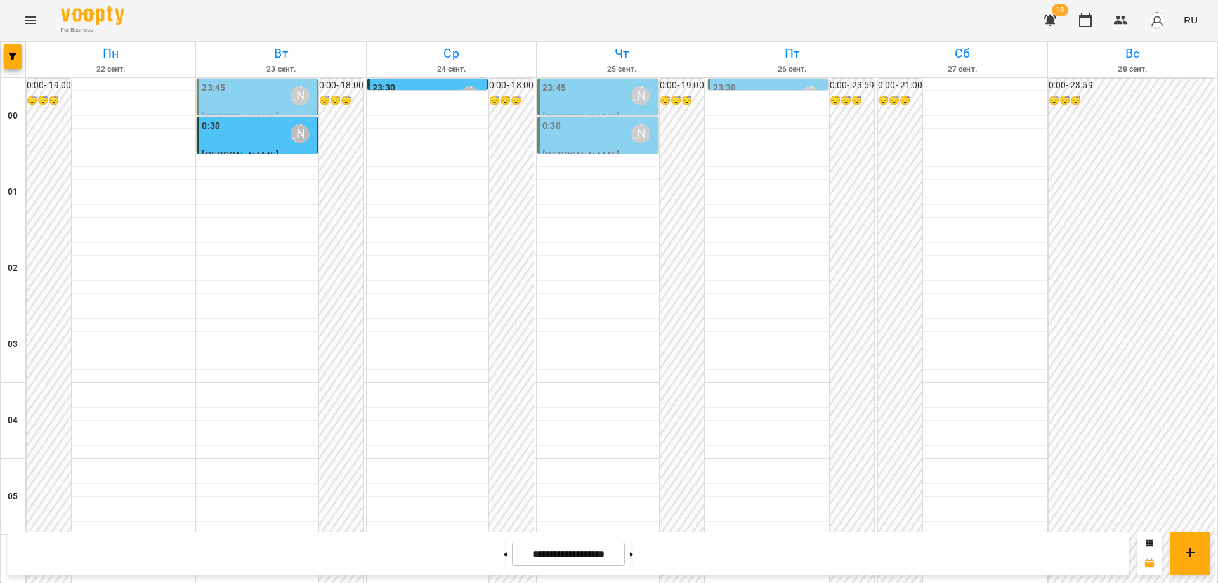
scroll to position [1252, 0]
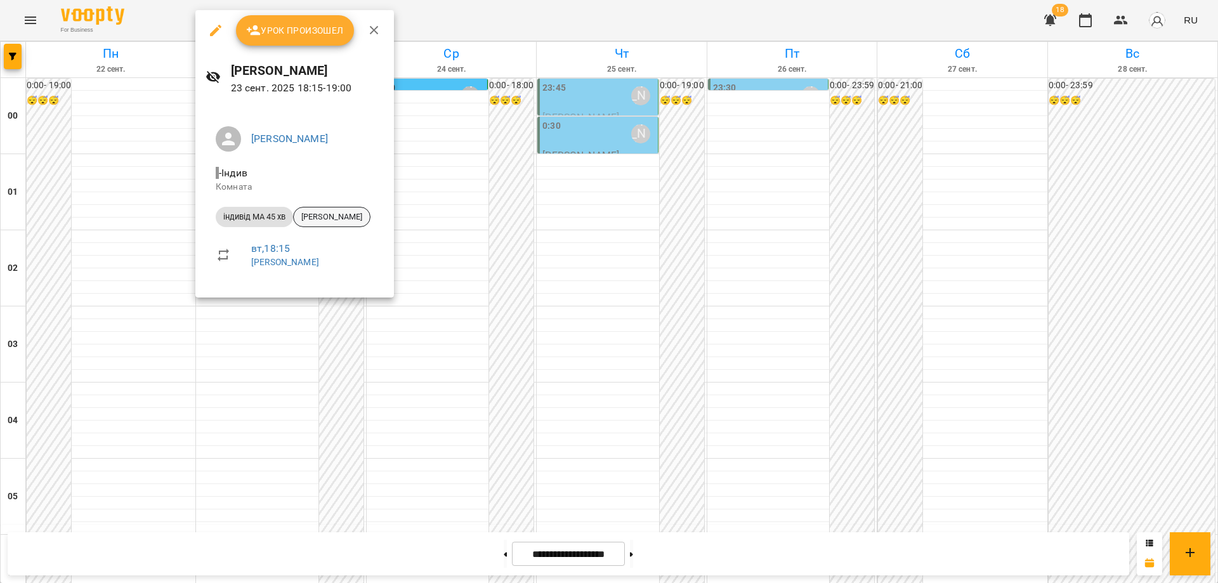
click at [322, 219] on span "[PERSON_NAME]" at bounding box center [332, 216] width 76 height 11
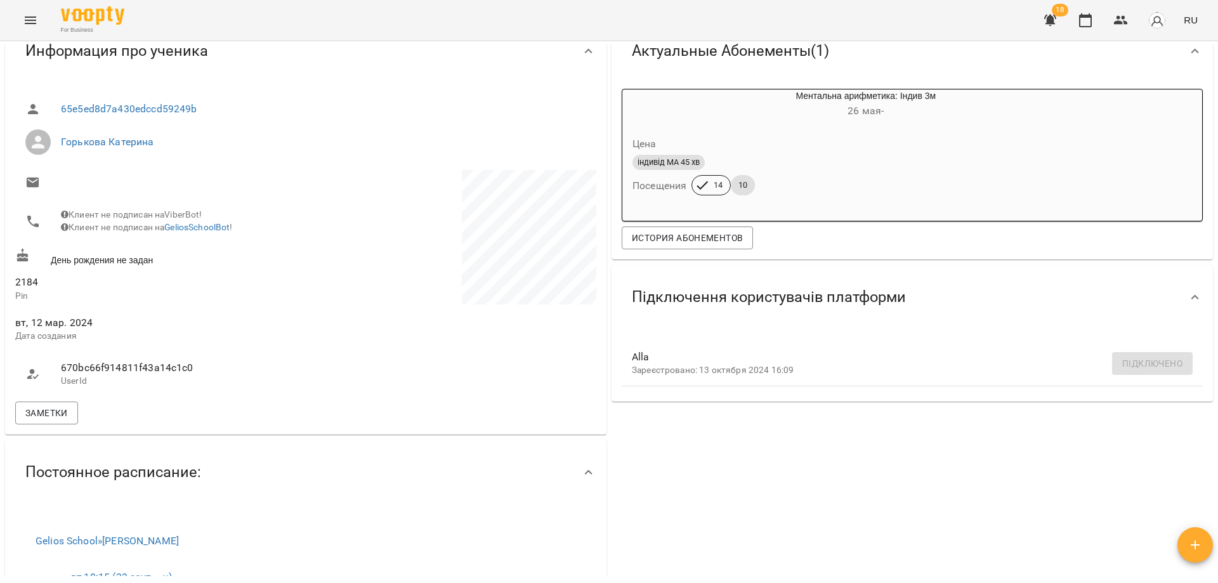
scroll to position [127, 0]
click at [51, 420] on span "Заметки" at bounding box center [46, 412] width 43 height 15
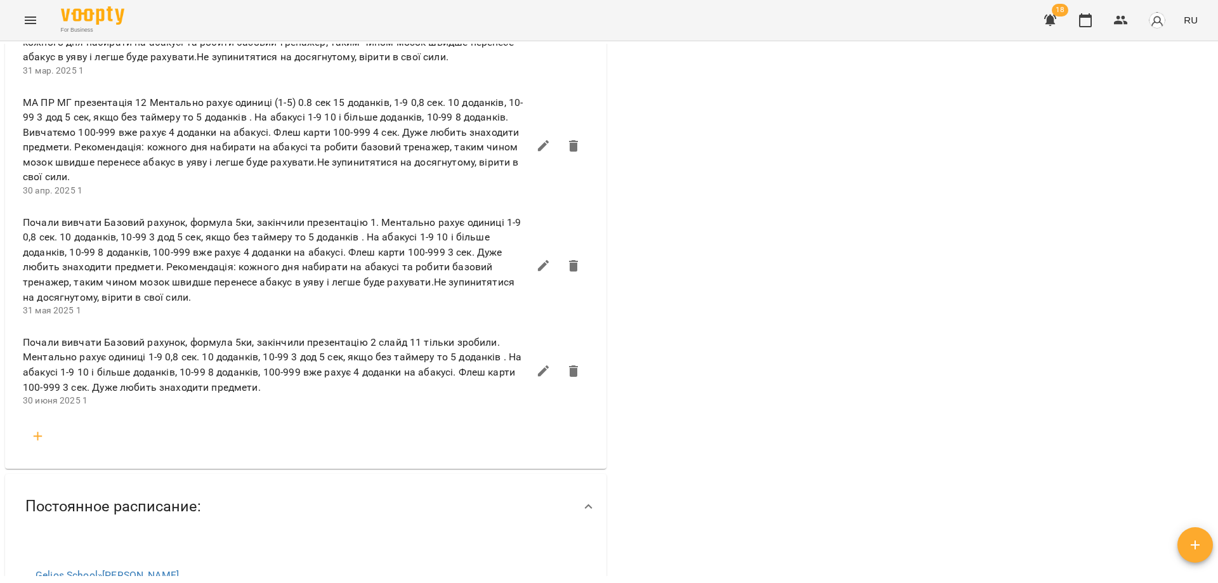
scroll to position [1078, 0]
